Goal: Task Accomplishment & Management: Manage account settings

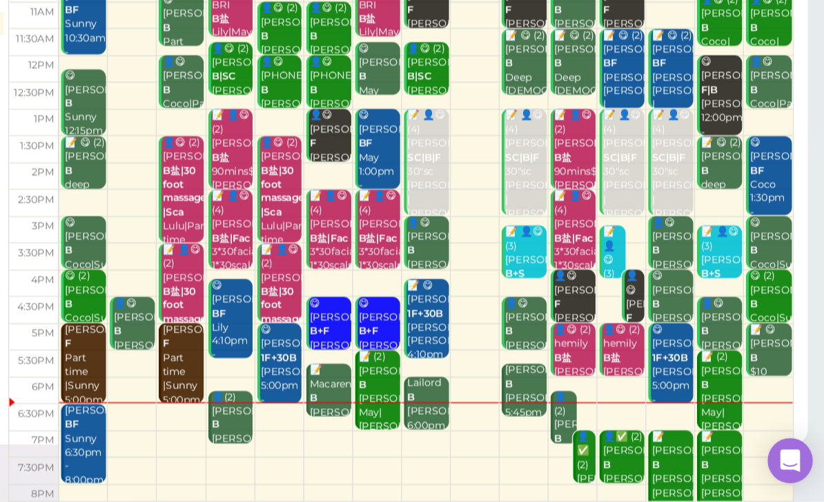
scroll to position [27, 0]
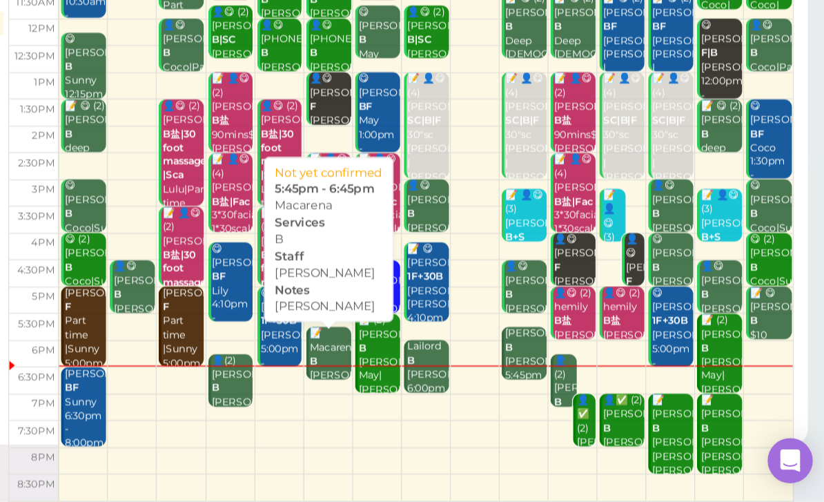
click at [440, 373] on div "📝 Macarena B [PERSON_NAME] [PERSON_NAME] 5:45pm - 6:45pm" at bounding box center [455, 414] width 31 height 82
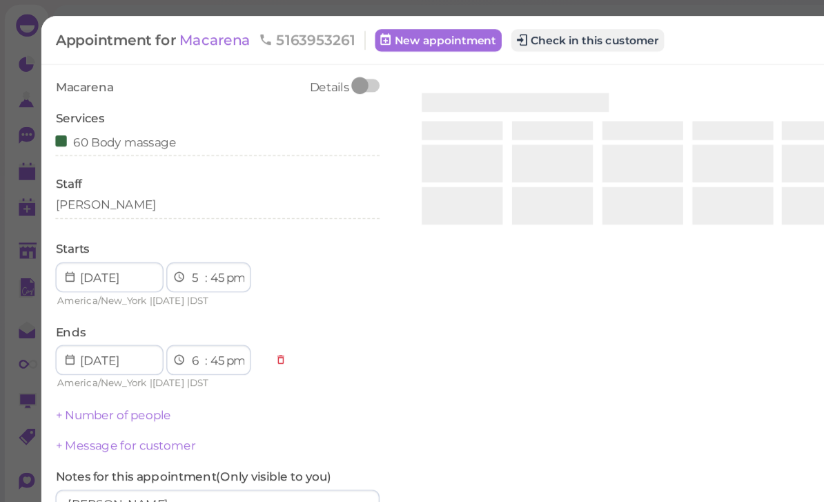
select select "6"
select select "00"
select select "7"
select select "00"
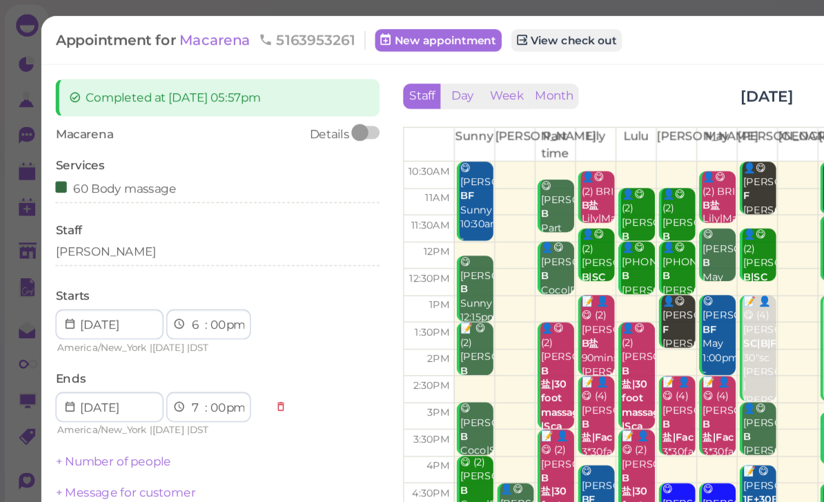
click at [160, 33] on span "Macarena" at bounding box center [159, 29] width 55 height 13
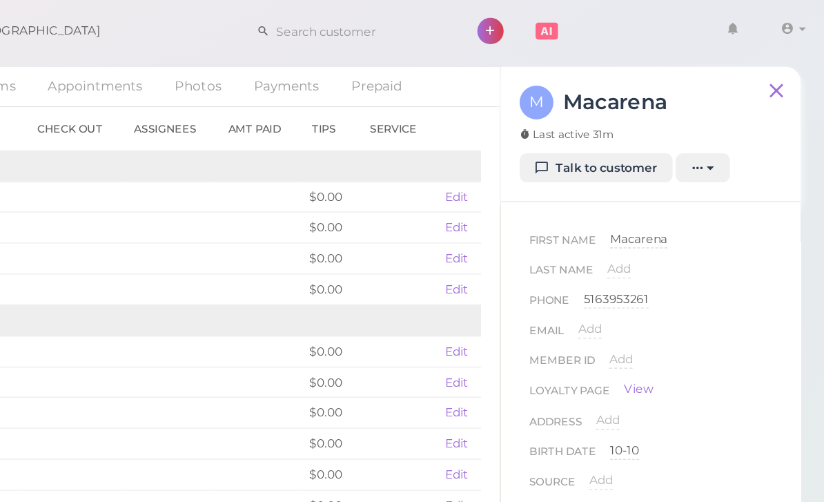
click at [665, 202] on span "Add" at bounding box center [673, 197] width 17 height 10
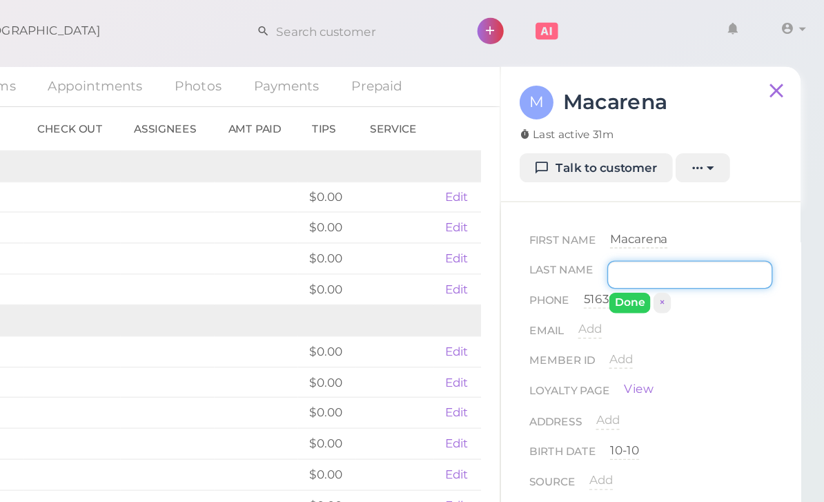
click at [665, 202] on input at bounding box center [725, 201] width 121 height 21
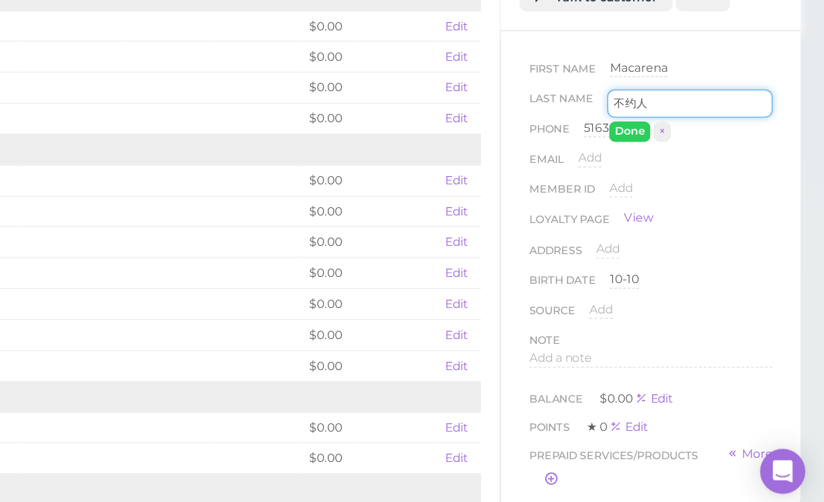
type input "不约人"
click at [666, 215] on button "Done" at bounding box center [681, 222] width 30 height 14
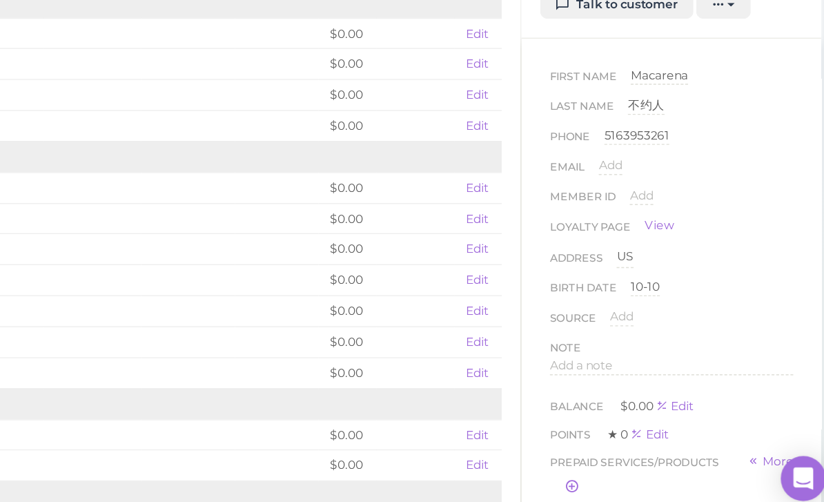
scroll to position [6, 0]
